Goal: Task Accomplishment & Management: Manage account settings

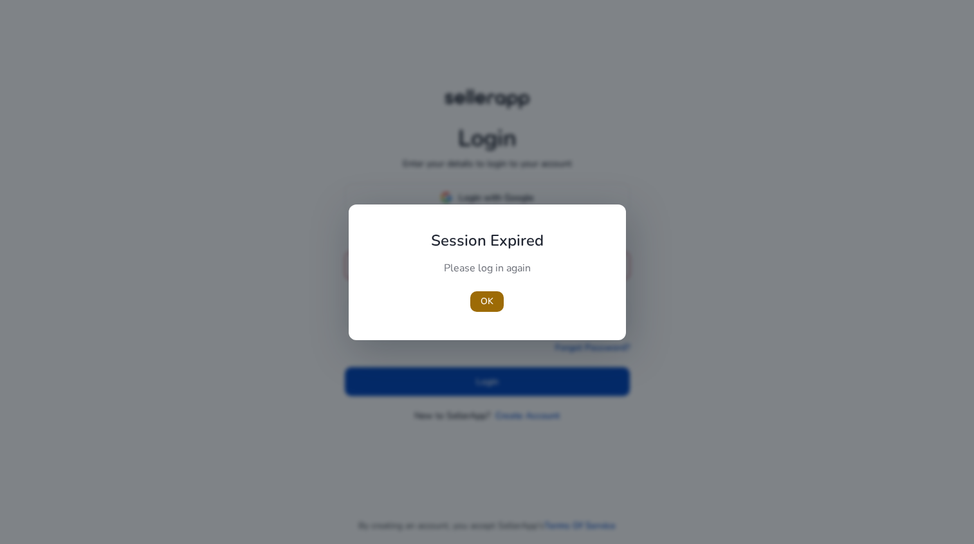
type input "**********"
click at [484, 298] on span "OK" at bounding box center [486, 302] width 13 height 14
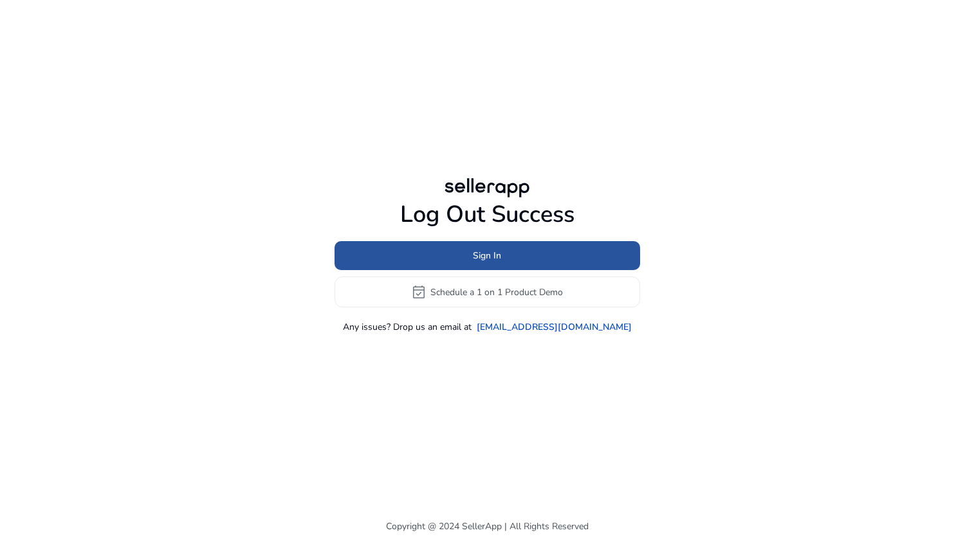
click at [507, 254] on span at bounding box center [487, 256] width 306 height 31
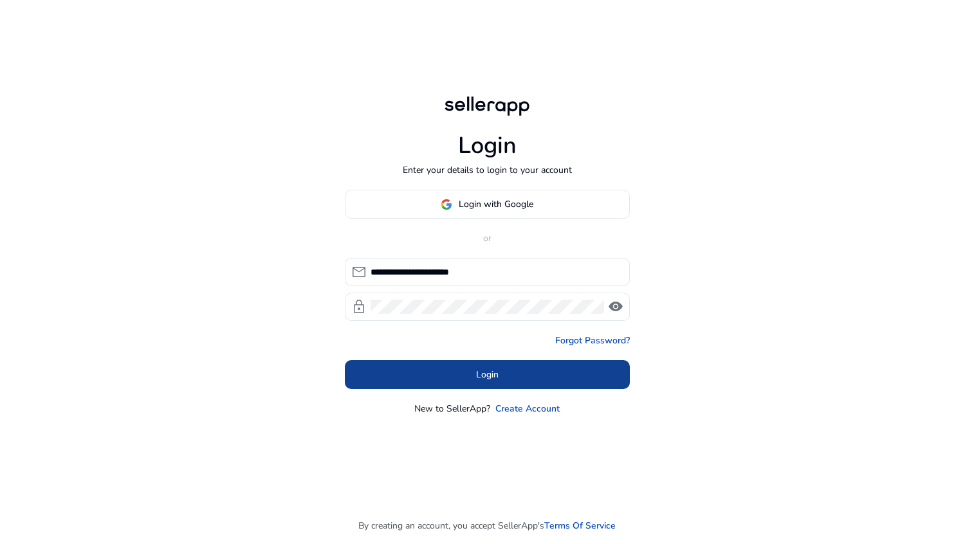
click at [503, 370] on span at bounding box center [487, 375] width 285 height 31
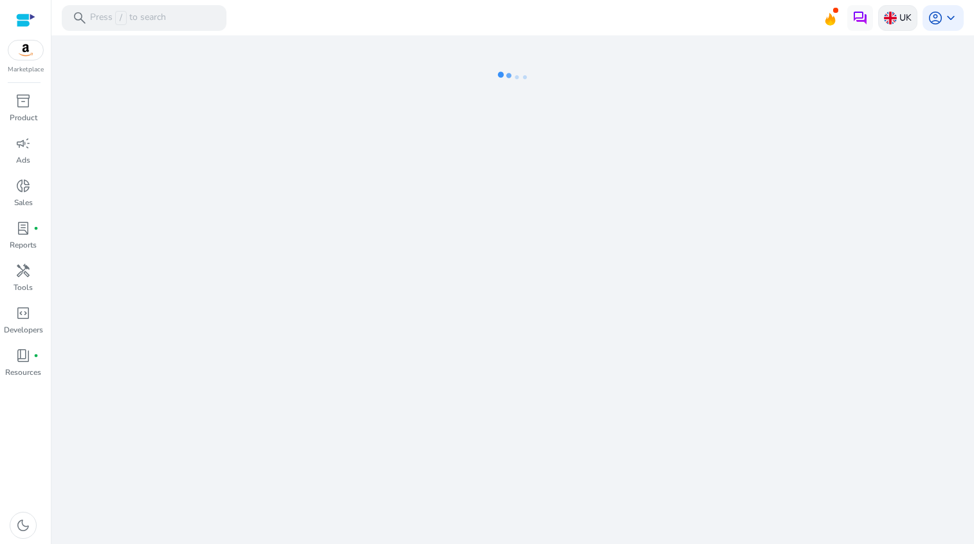
click at [899, 13] on p "UK" at bounding box center [905, 17] width 12 height 23
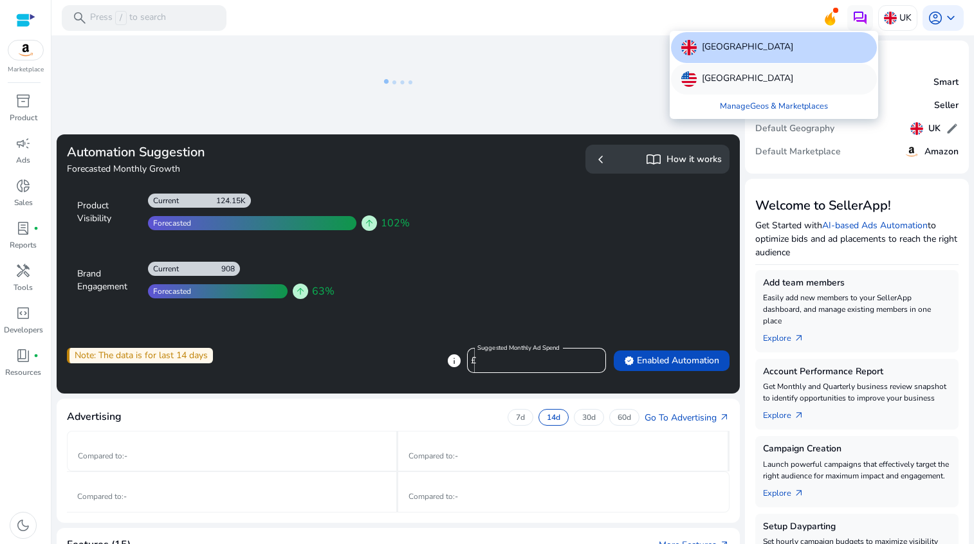
click at [769, 76] on div "United States" at bounding box center [774, 79] width 206 height 31
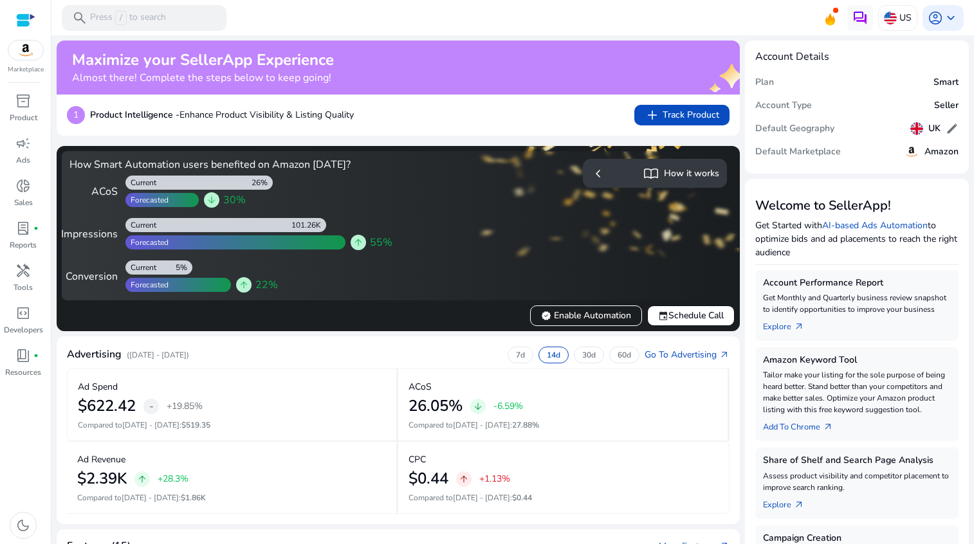
click at [956, 120] on mat-card "Account Details Plan Smart Account Type Seller Default Geography UK edit Defaul…" at bounding box center [857, 107] width 224 height 133
click at [952, 129] on span "edit" at bounding box center [951, 128] width 13 height 13
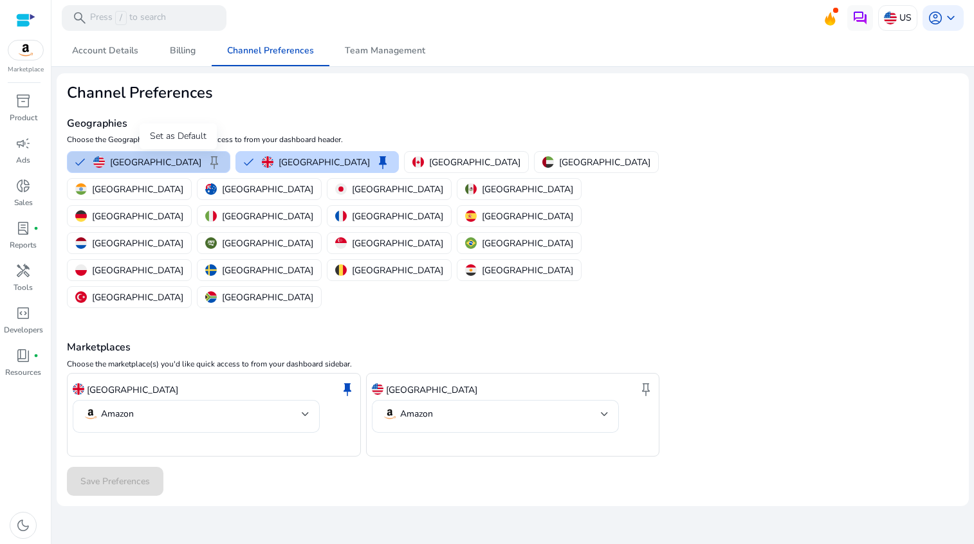
drag, startPoint x: 180, startPoint y: 161, endPoint x: 183, endPoint y: 170, distance: 10.2
click at [206, 161] on span "keep" at bounding box center [213, 161] width 15 height 15
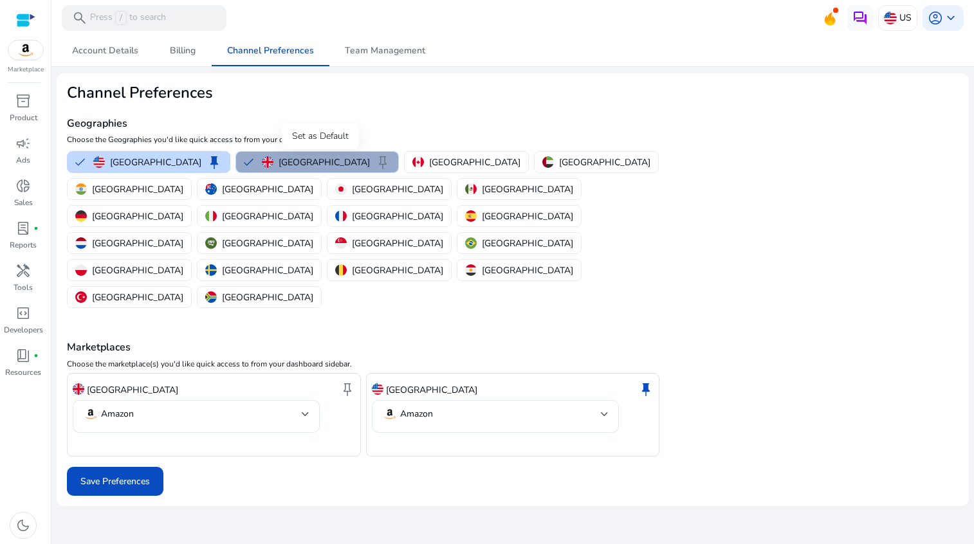
click at [375, 156] on span "keep" at bounding box center [382, 161] width 15 height 15
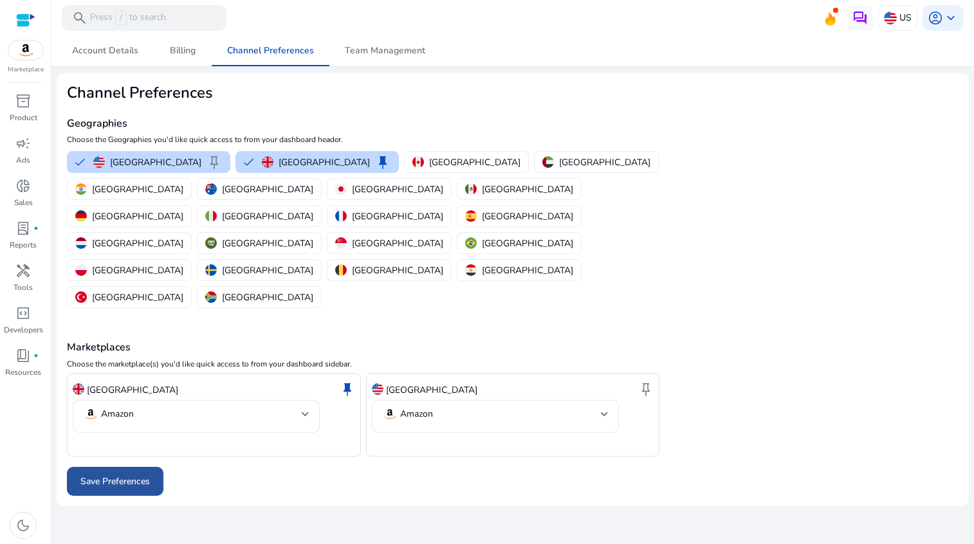
click at [129, 475] on span "Save Preferences" at bounding box center [114, 482] width 69 height 14
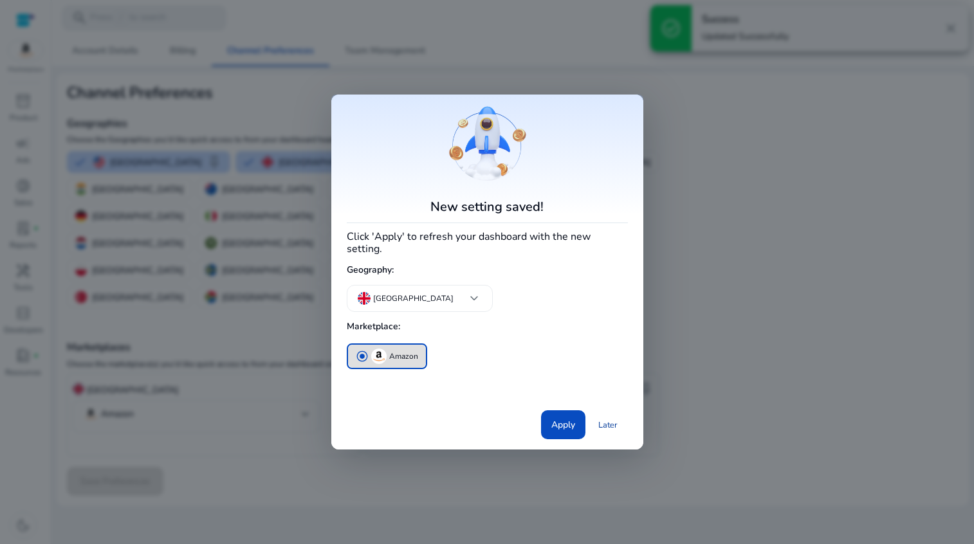
click at [609, 421] on link "Later" at bounding box center [608, 425] width 40 height 23
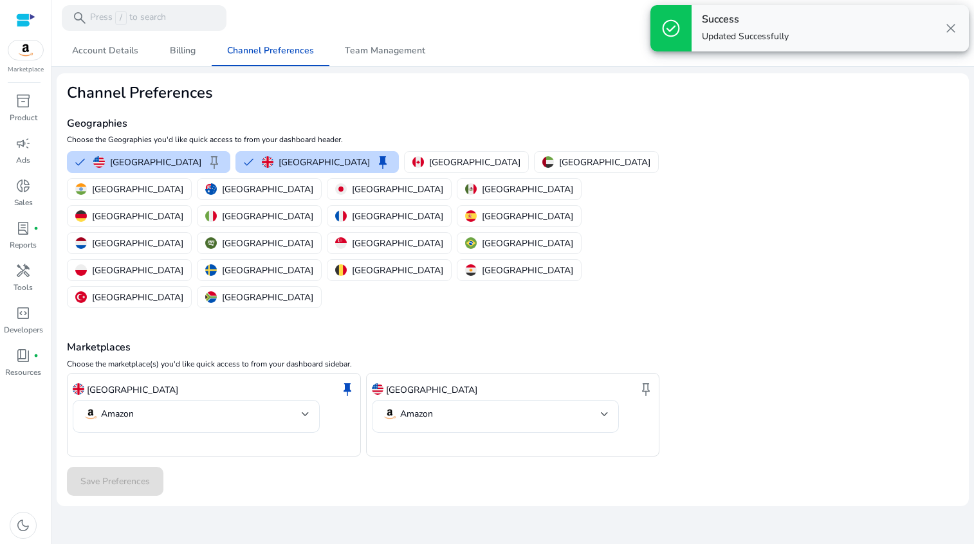
click at [949, 30] on span "close" at bounding box center [950, 28] width 15 height 15
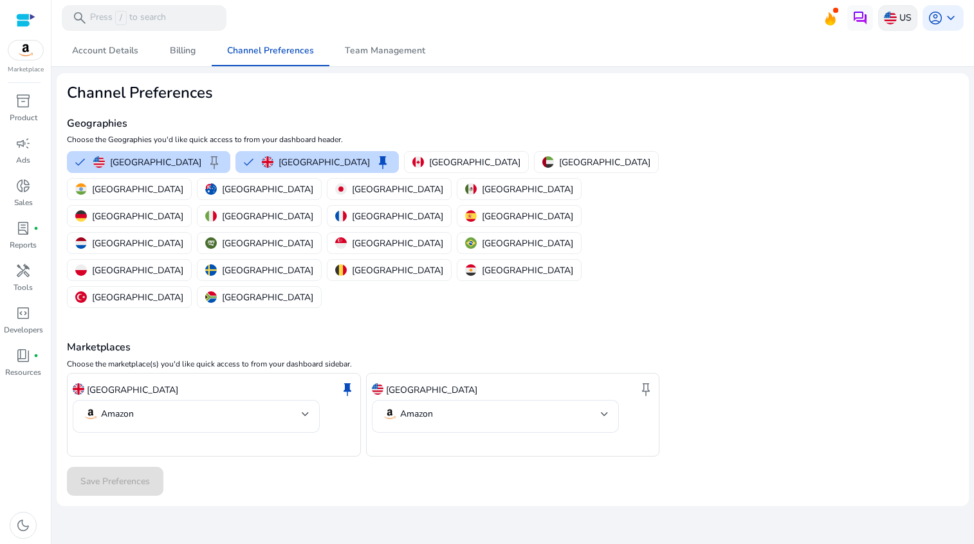
click at [895, 13] on img at bounding box center [890, 18] width 13 height 13
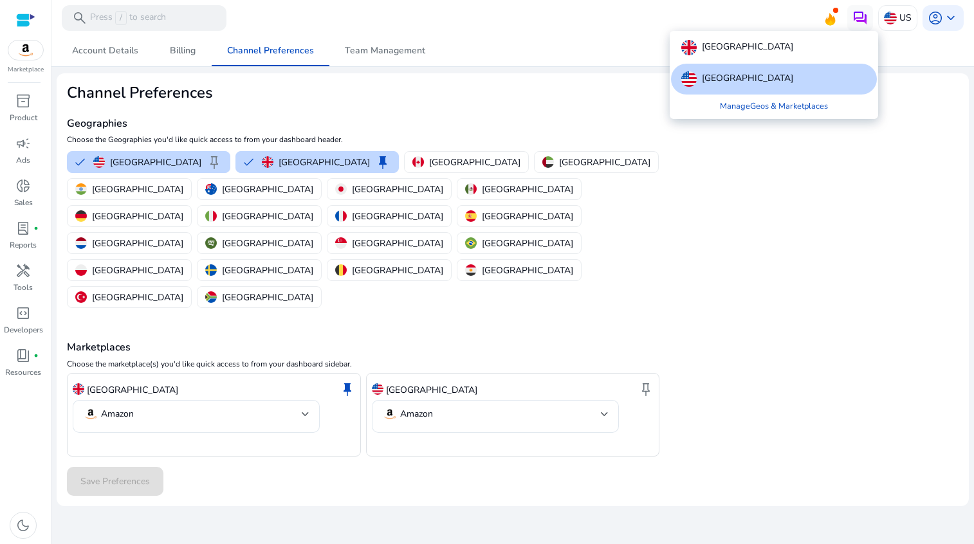
click at [26, 102] on div at bounding box center [487, 272] width 974 height 544
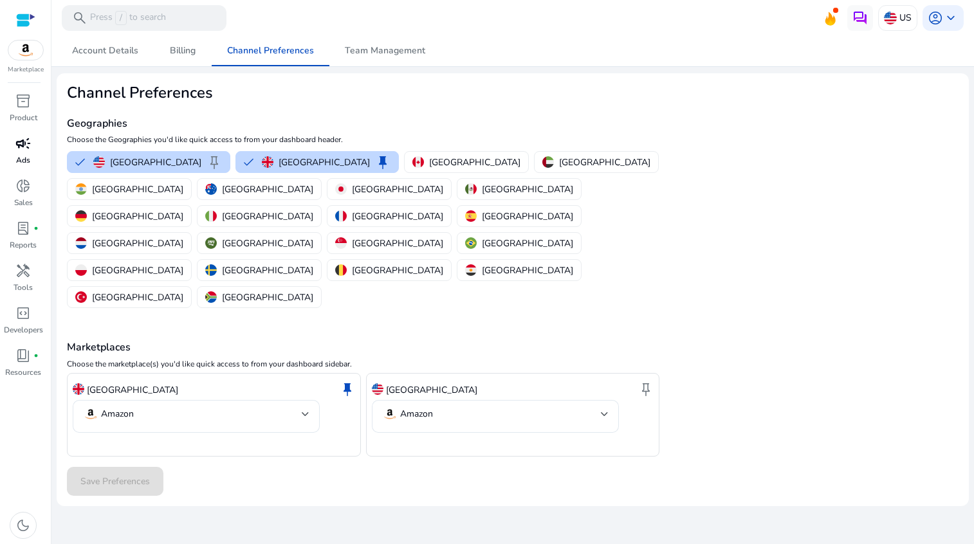
click at [28, 158] on p "Ads" at bounding box center [23, 160] width 14 height 12
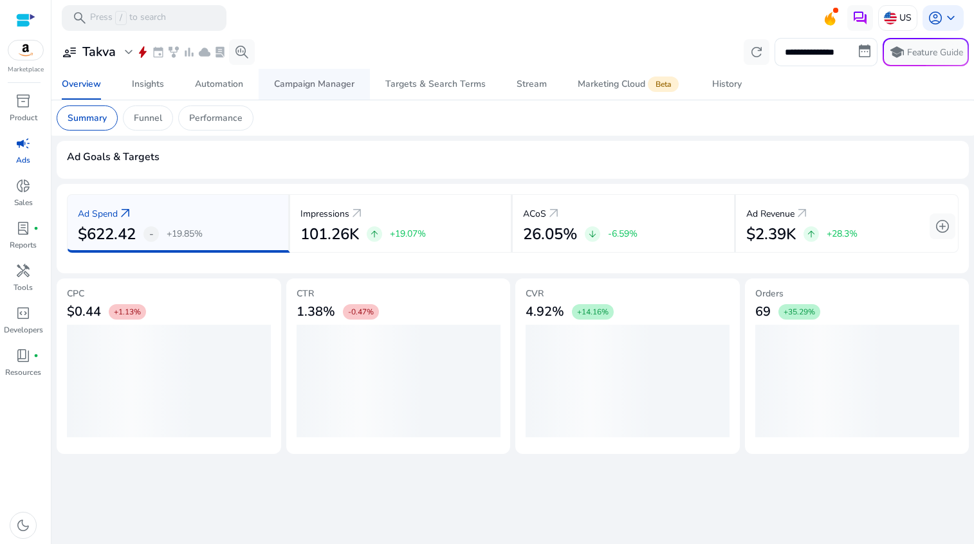
click at [322, 86] on div "Campaign Manager" at bounding box center [314, 84] width 80 height 9
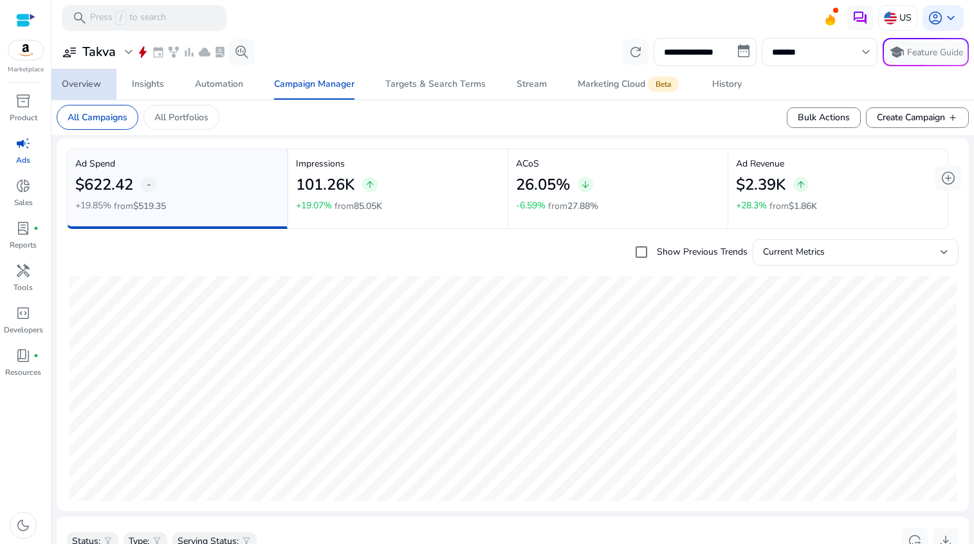
click at [87, 87] on div "Overview" at bounding box center [81, 84] width 39 height 9
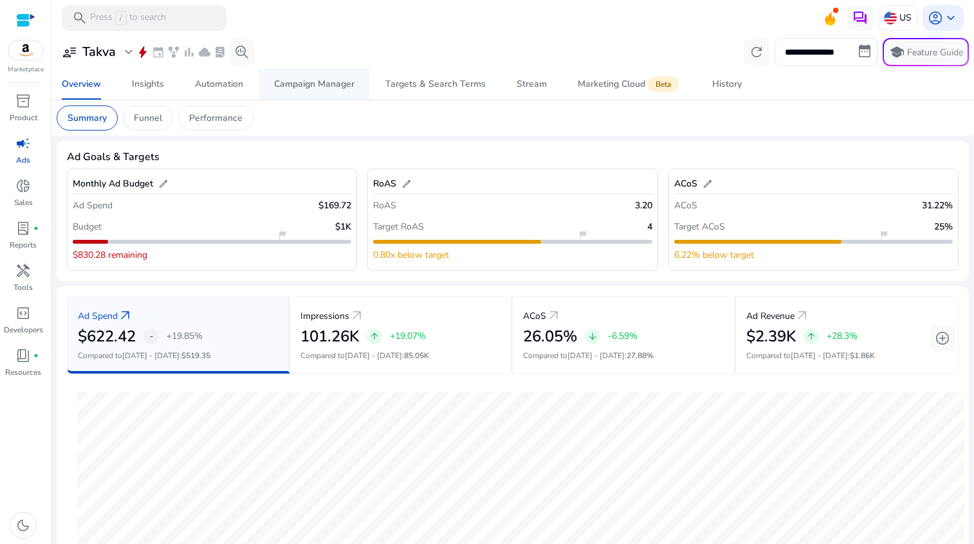
click at [303, 86] on div "Campaign Manager" at bounding box center [314, 84] width 80 height 9
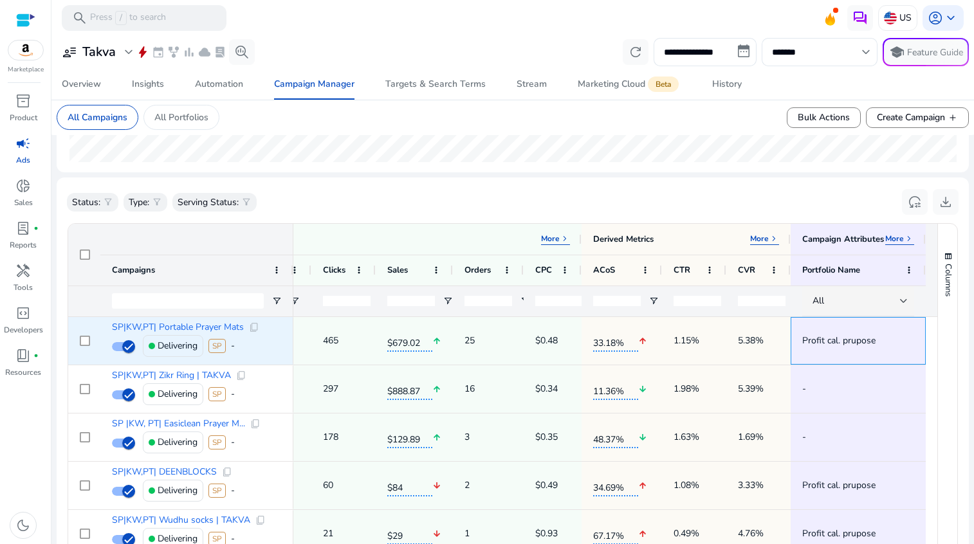
click at [841, 340] on span "Profit cal. prupose" at bounding box center [858, 340] width 112 height 26
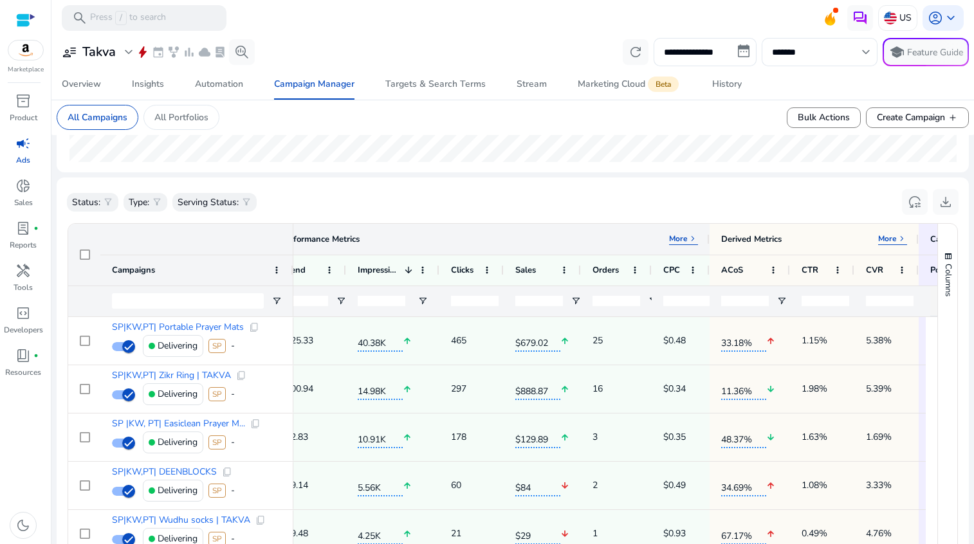
click at [685, 241] on p "More" at bounding box center [678, 238] width 19 height 10
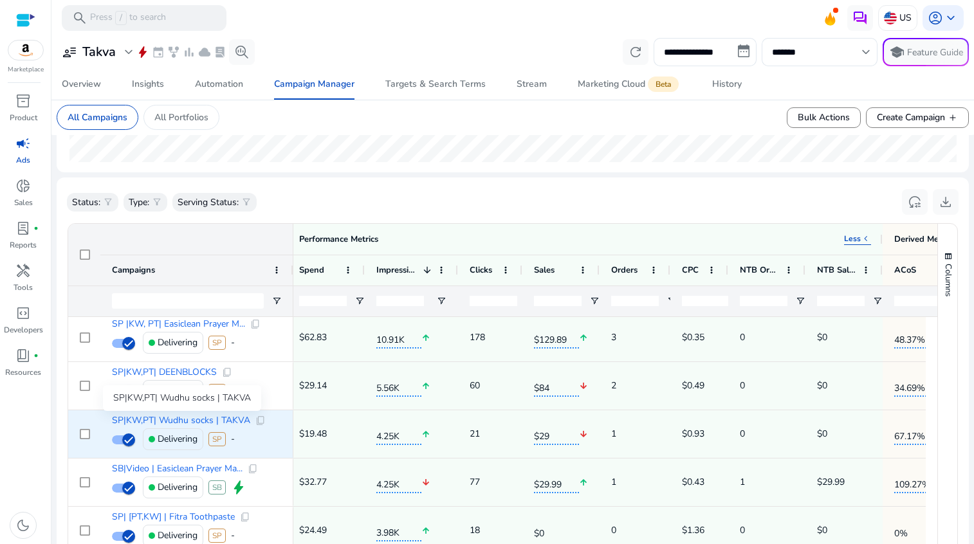
click at [196, 419] on span "SP|KW,PT| Wudhu socks | TAKVA" at bounding box center [181, 420] width 138 height 9
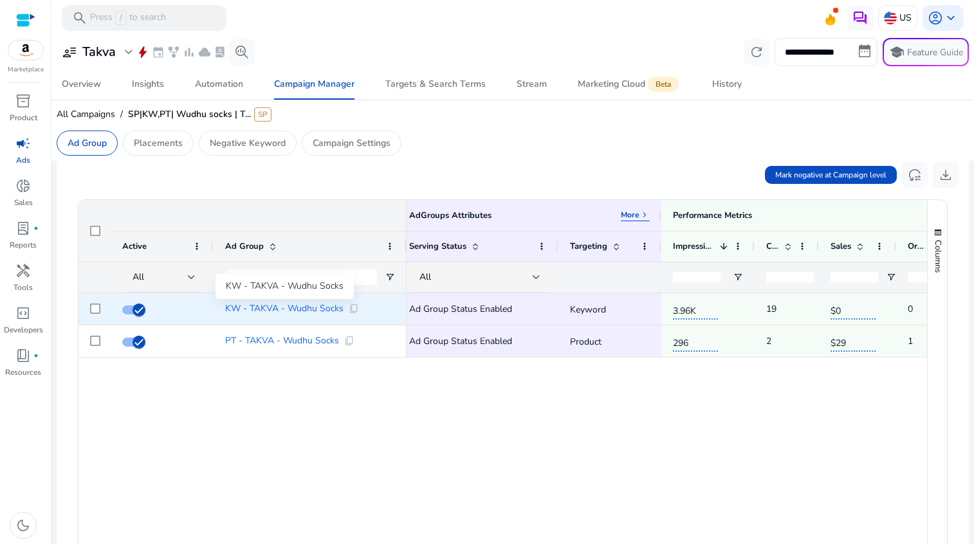
click at [284, 309] on span "KW - TAKVA - Wudhu Socks" at bounding box center [284, 308] width 118 height 9
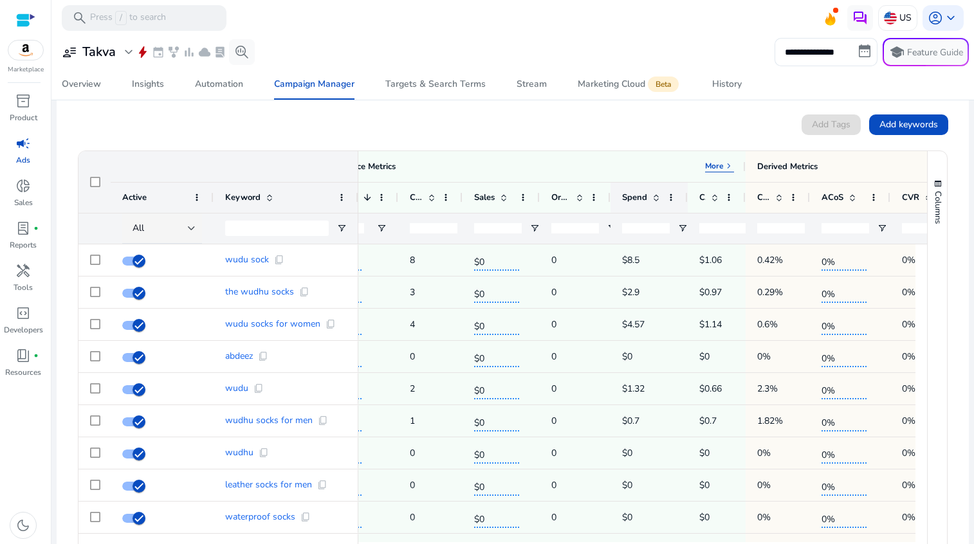
click at [657, 202] on span at bounding box center [656, 197] width 10 height 10
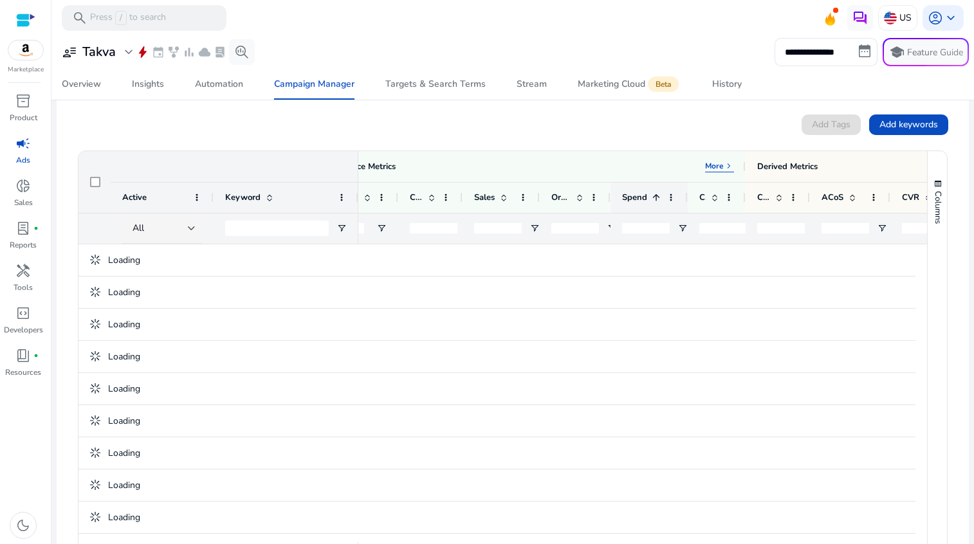
click at [657, 198] on span at bounding box center [656, 197] width 10 height 10
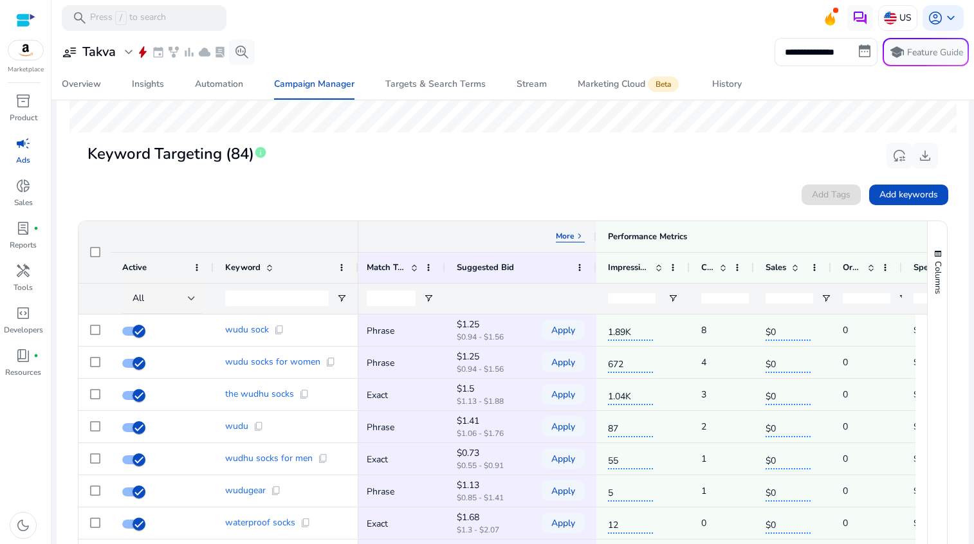
click at [556, 236] on p "More" at bounding box center [565, 236] width 19 height 10
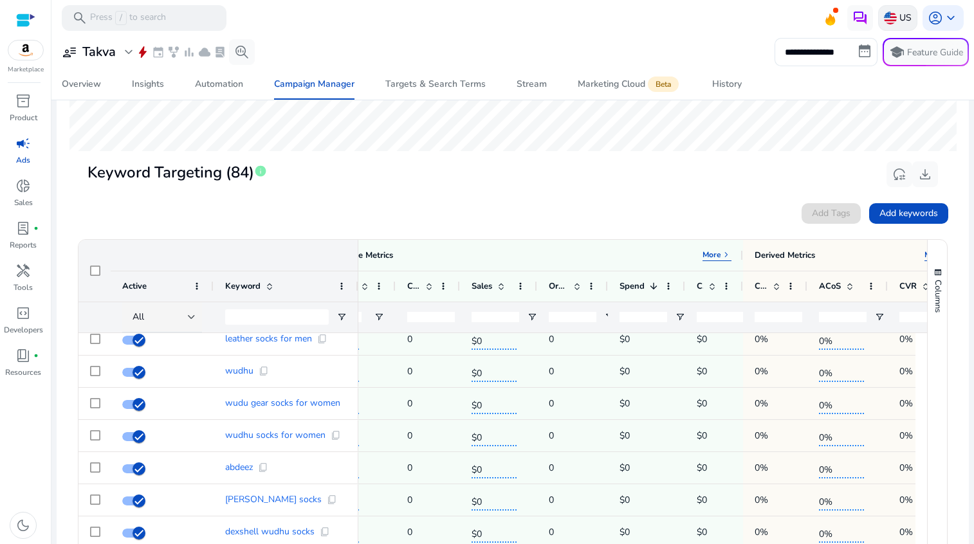
click at [888, 22] on img at bounding box center [890, 18] width 13 height 13
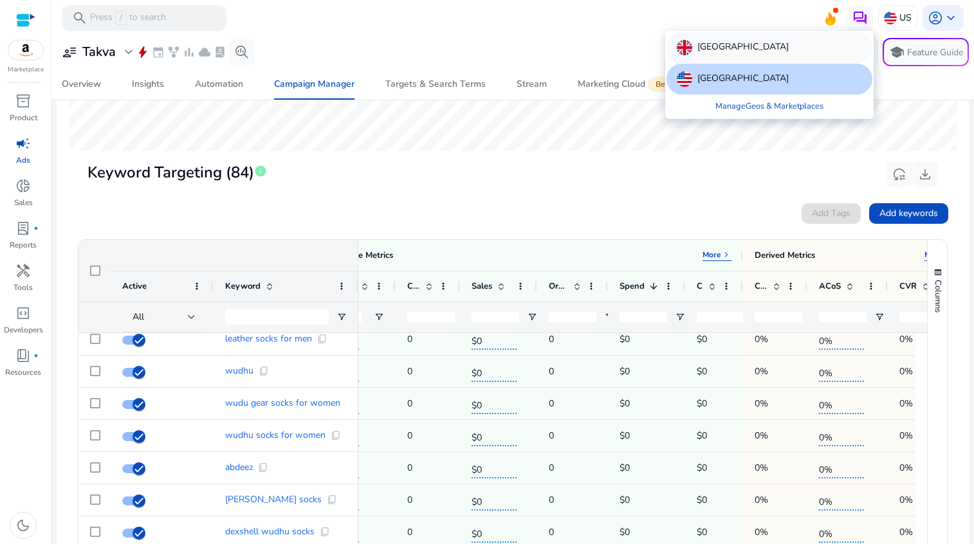
click at [790, 41] on div "United Kingdom" at bounding box center [769, 47] width 206 height 31
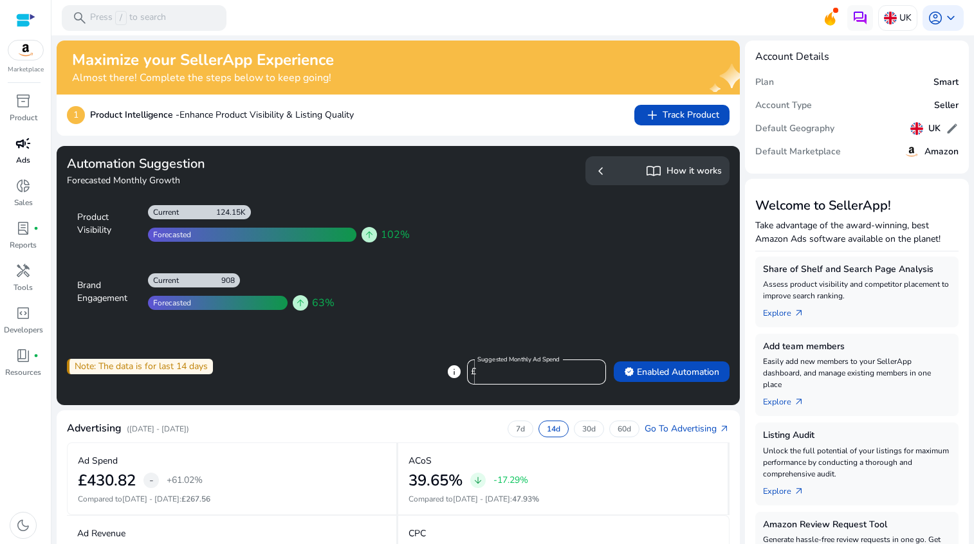
click at [18, 151] on span "campaign" at bounding box center [22, 143] width 15 height 15
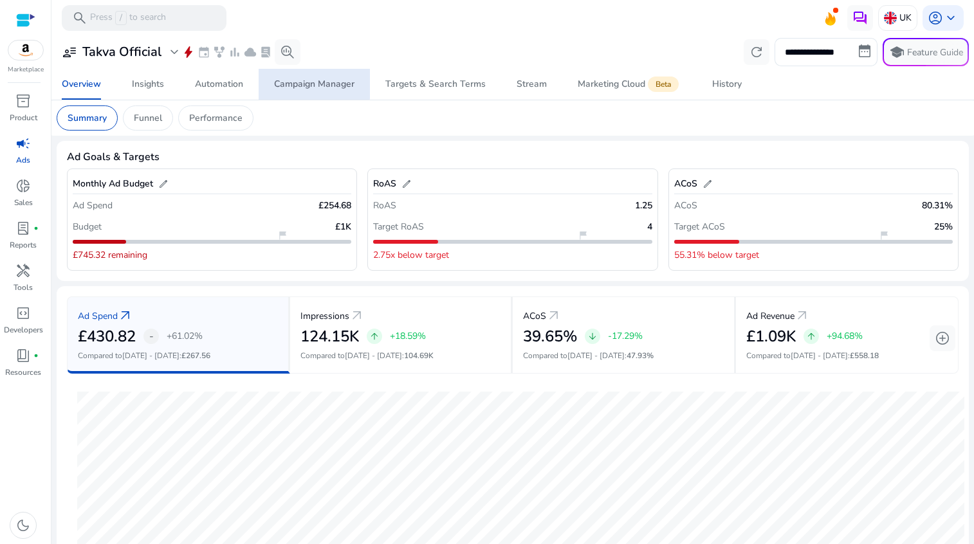
drag, startPoint x: 290, startPoint y: 81, endPoint x: 297, endPoint y: 100, distance: 19.7
click at [289, 81] on div "Campaign Manager" at bounding box center [314, 84] width 80 height 9
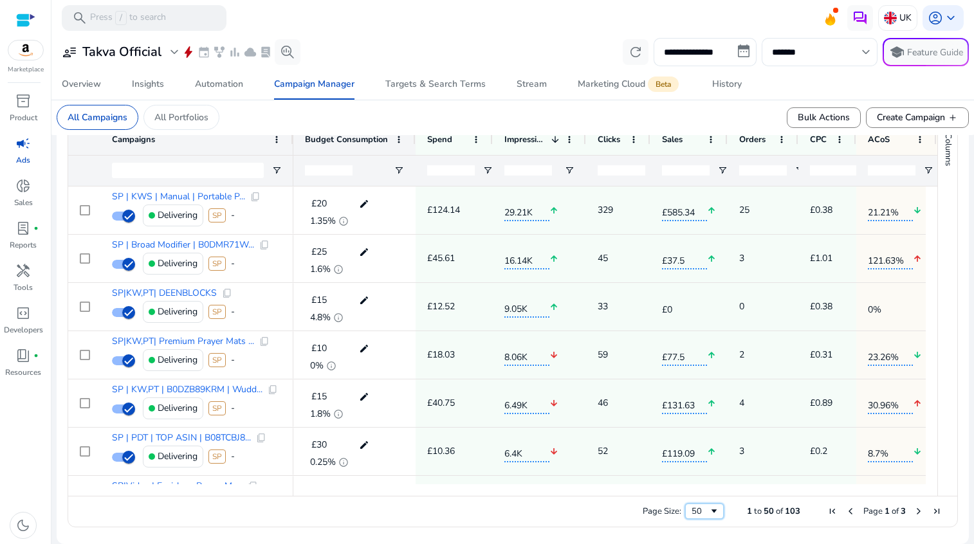
click at [685, 511] on div "50" at bounding box center [704, 511] width 39 height 15
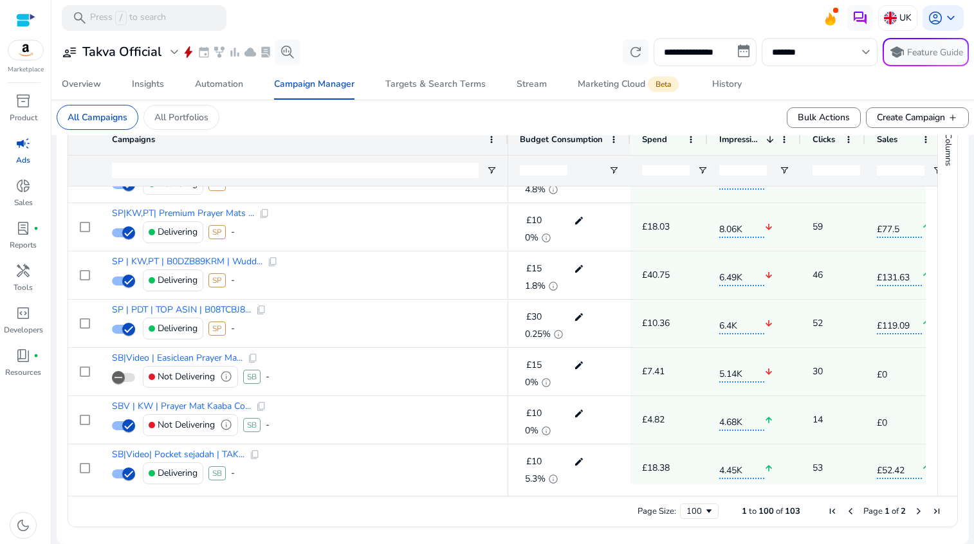
drag, startPoint x: 291, startPoint y: 143, endPoint x: 506, endPoint y: 159, distance: 214.7
click at [506, 159] on div "Campaigns" at bounding box center [288, 139] width 440 height 93
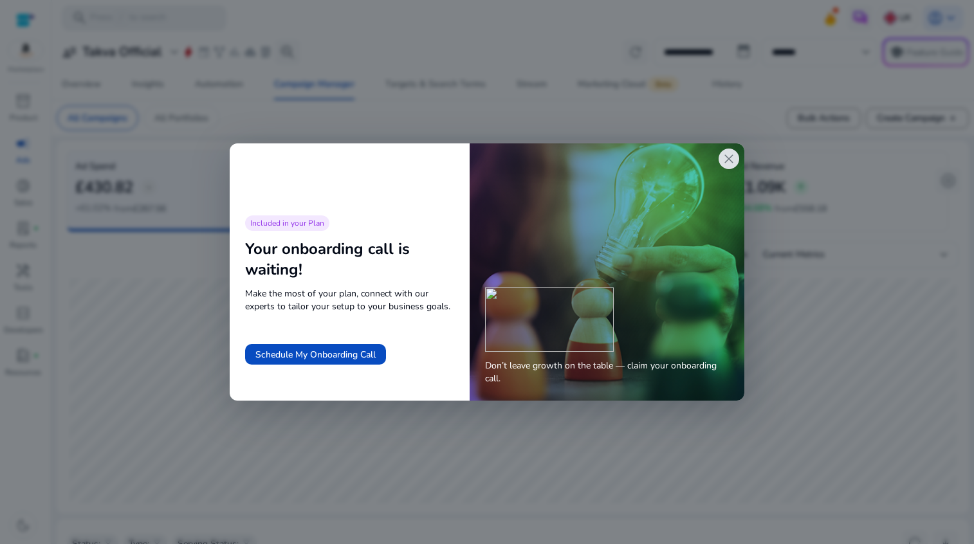
scroll to position [472, 0]
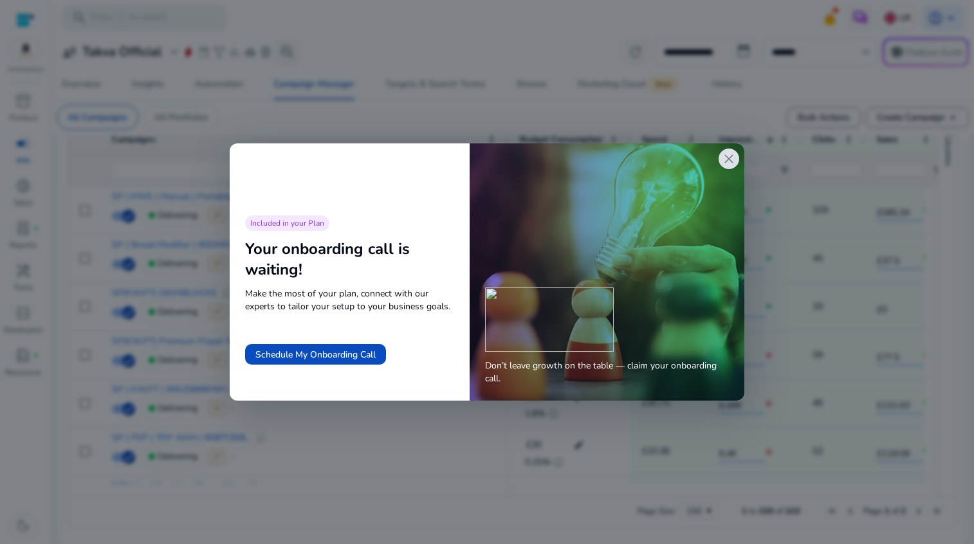
click at [729, 158] on span "close" at bounding box center [728, 158] width 15 height 15
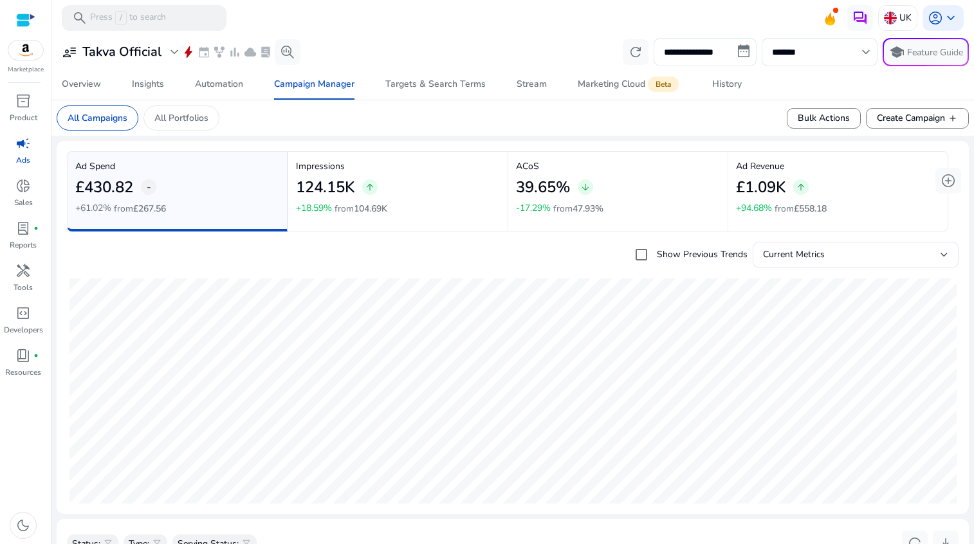
scroll to position [472, 0]
